Goal: Information Seeking & Learning: Learn about a topic

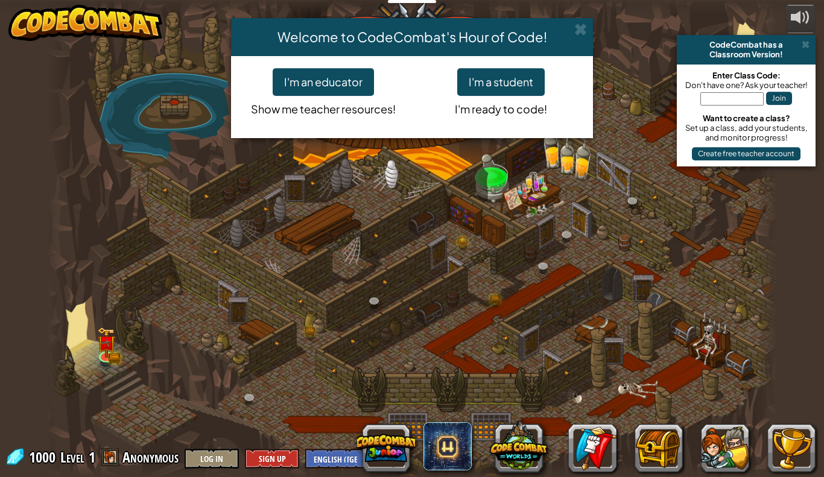
click at [588, 24] on div "Welcome to CodeCombat's Hour of Code!" at bounding box center [412, 37] width 362 height 38
click at [582, 24] on span at bounding box center [581, 29] width 13 height 13
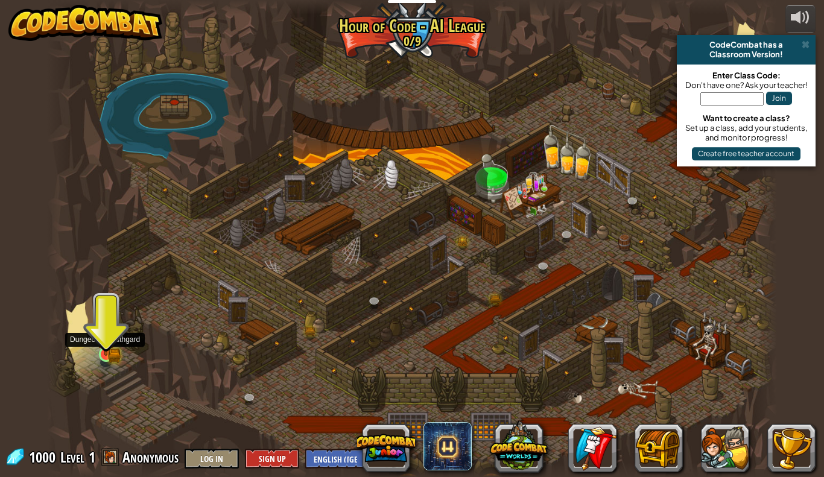
click at [113, 352] on img at bounding box center [106, 335] width 19 height 41
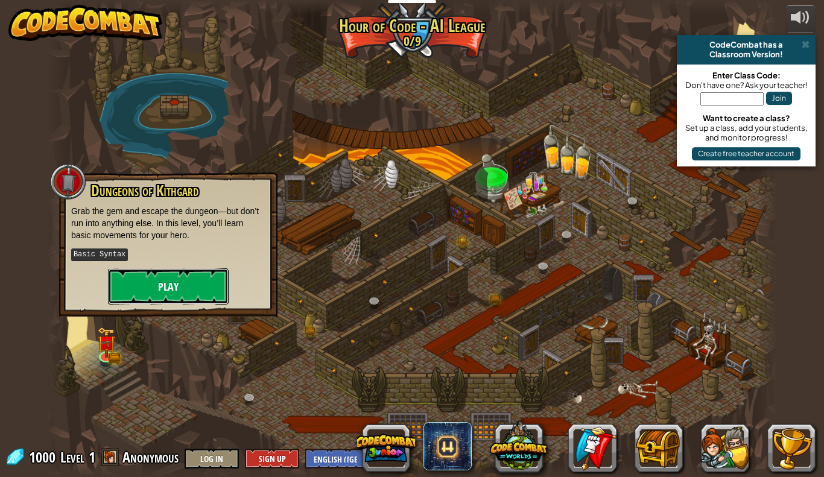
click at [201, 283] on button "Play" at bounding box center [168, 287] width 121 height 36
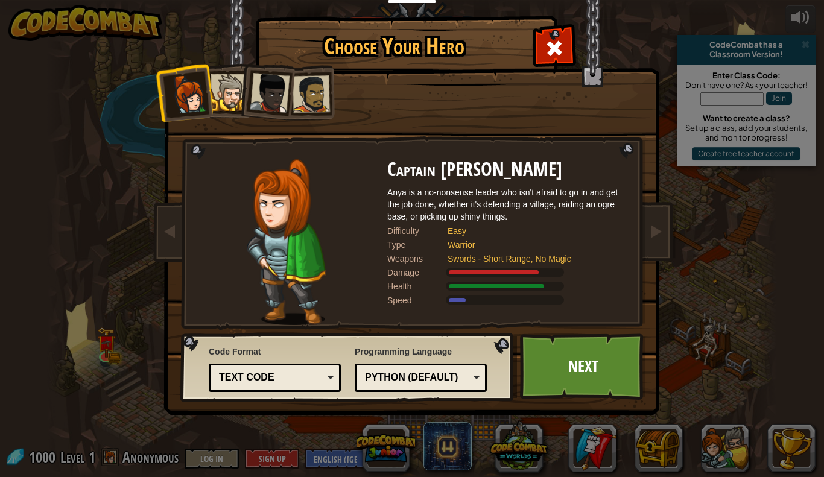
click at [228, 87] on div at bounding box center [229, 92] width 37 height 37
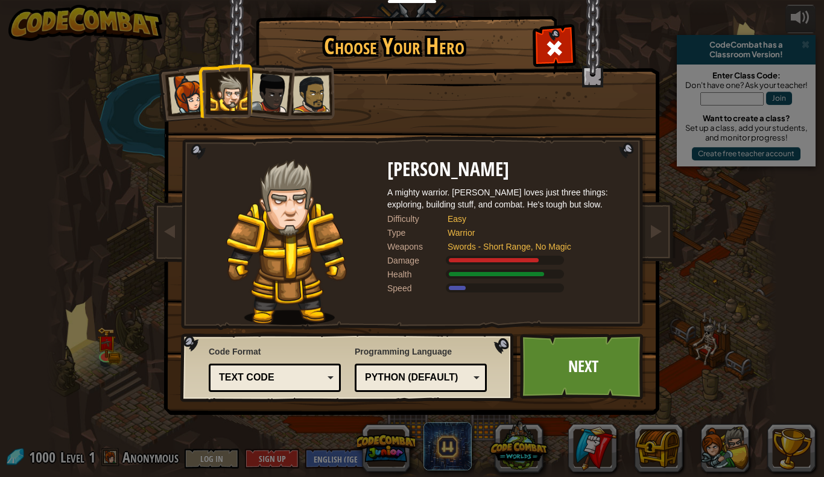
click at [324, 97] on div at bounding box center [311, 93] width 37 height 37
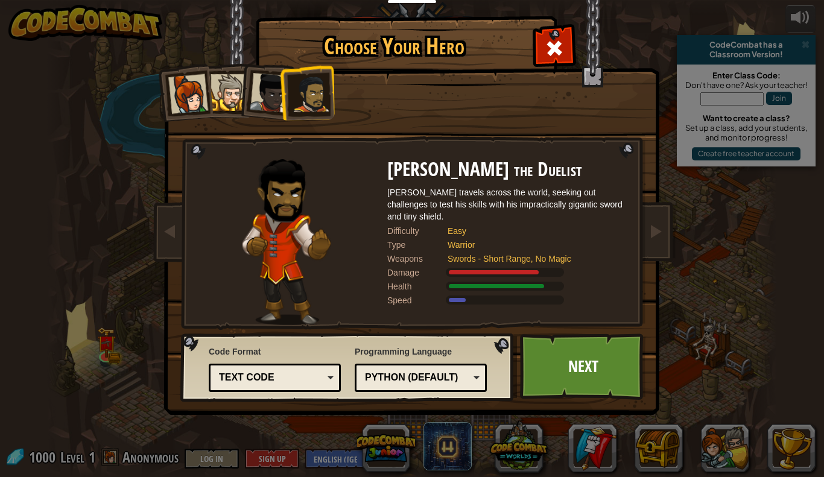
click at [281, 107] on li at bounding box center [307, 93] width 56 height 56
click at [267, 104] on div at bounding box center [270, 93] width 40 height 40
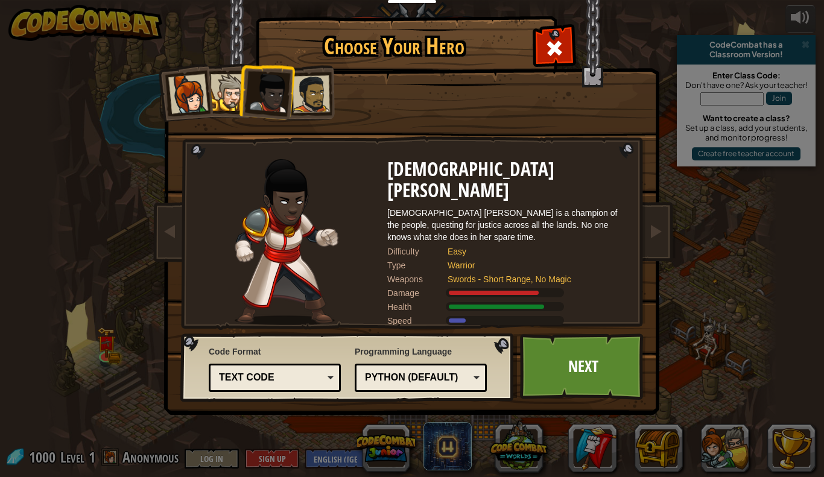
click at [197, 87] on div at bounding box center [188, 94] width 40 height 40
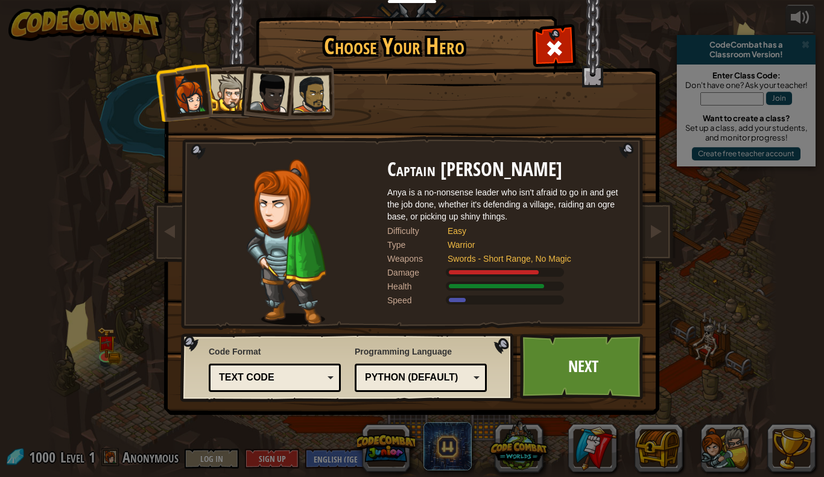
click at [233, 85] on div at bounding box center [229, 92] width 37 height 37
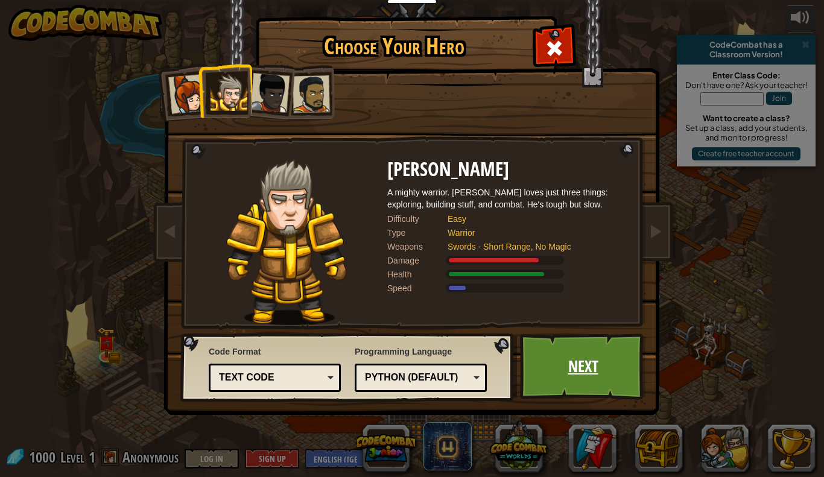
click at [623, 382] on link "Next" at bounding box center [583, 367] width 126 height 66
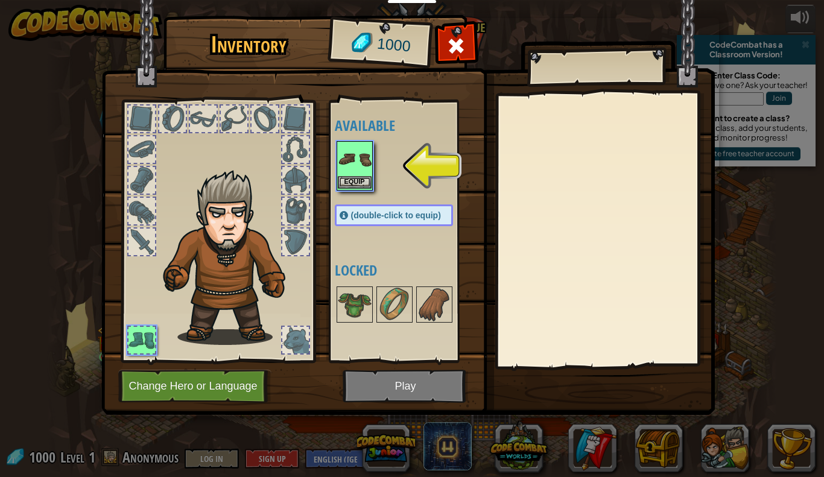
click at [355, 168] on img at bounding box center [355, 159] width 34 height 34
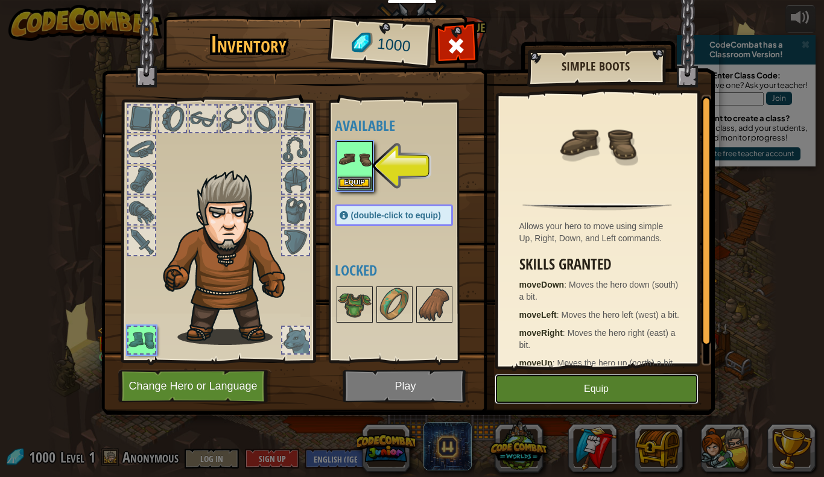
click at [647, 400] on button "Equip" at bounding box center [597, 389] width 204 height 30
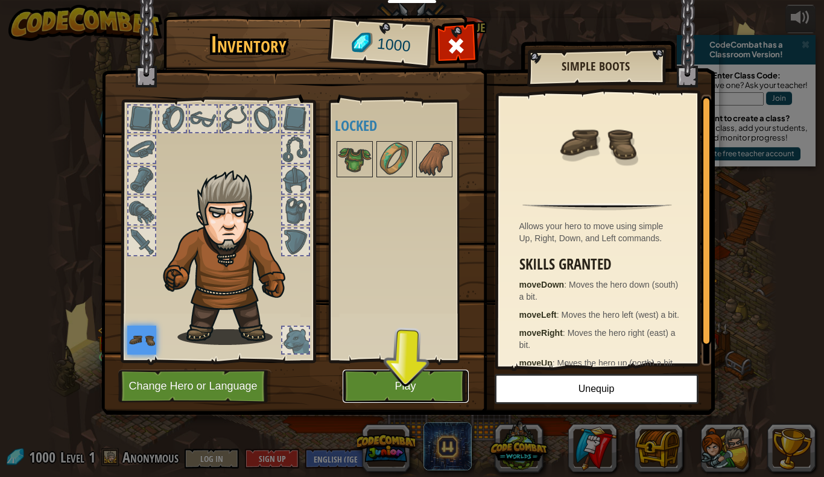
click at [426, 388] on button "Play" at bounding box center [406, 386] width 126 height 33
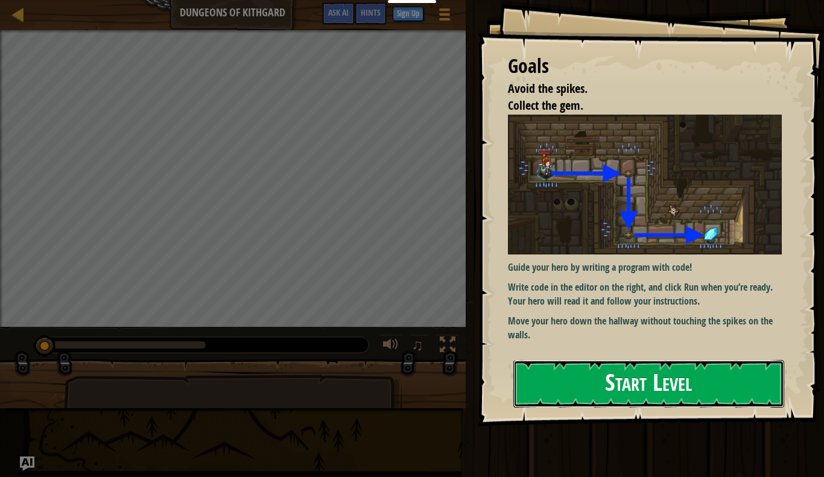
click at [599, 382] on button "Start Level" at bounding box center [649, 384] width 271 height 48
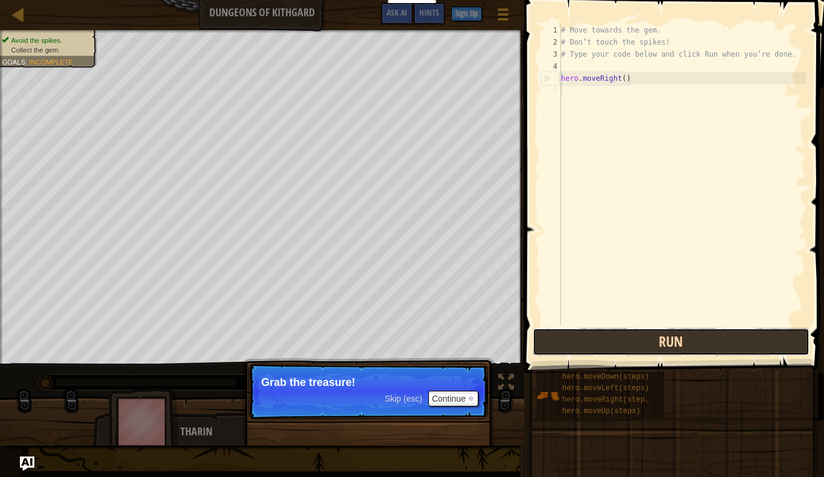
click at [590, 349] on button "Run" at bounding box center [671, 342] width 277 height 28
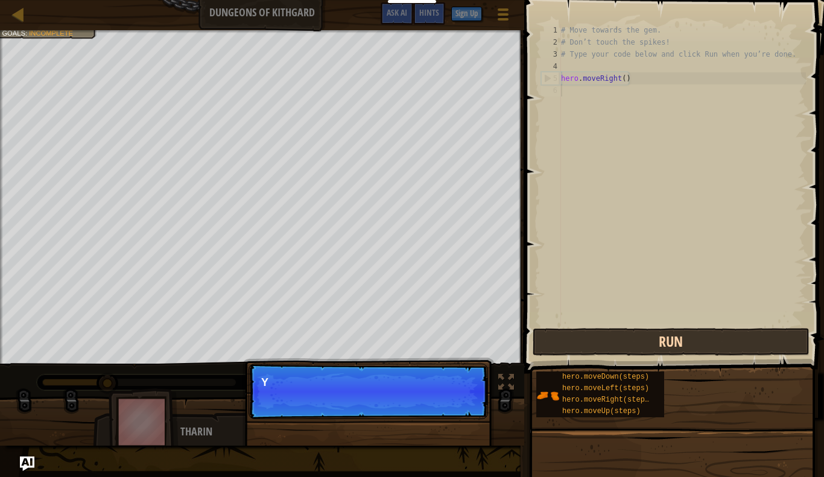
scroll to position [5, 0]
